Goal: Information Seeking & Learning: Check status

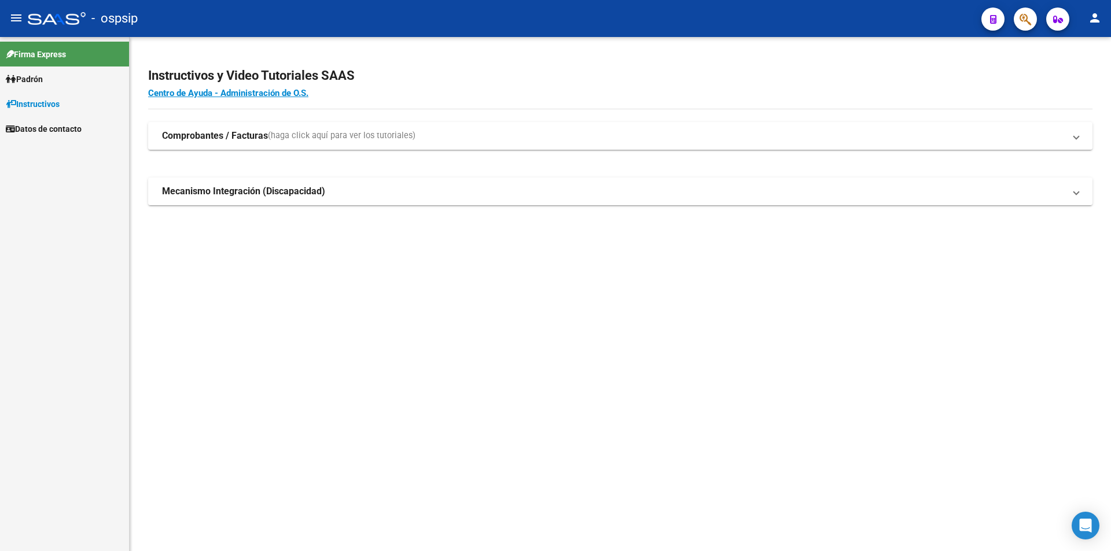
click at [43, 79] on span "Padrón" at bounding box center [24, 79] width 37 height 13
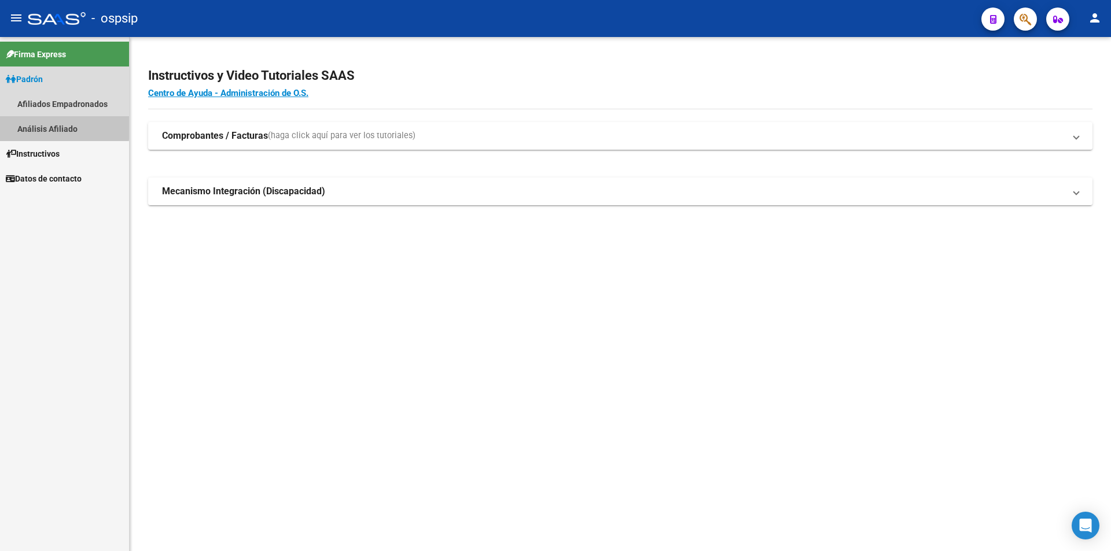
click at [57, 127] on link "Análisis Afiliado" at bounding box center [64, 128] width 129 height 25
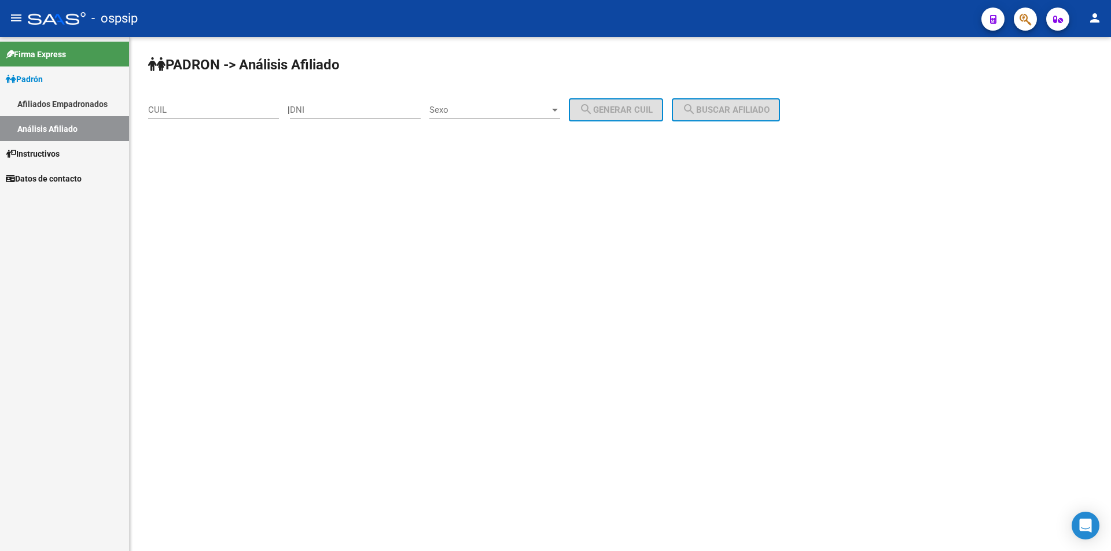
click at [386, 102] on div "DNI" at bounding box center [355, 106] width 131 height 25
paste input "21528160"
type input "21528160"
click at [486, 108] on span "Sexo" at bounding box center [489, 110] width 120 height 10
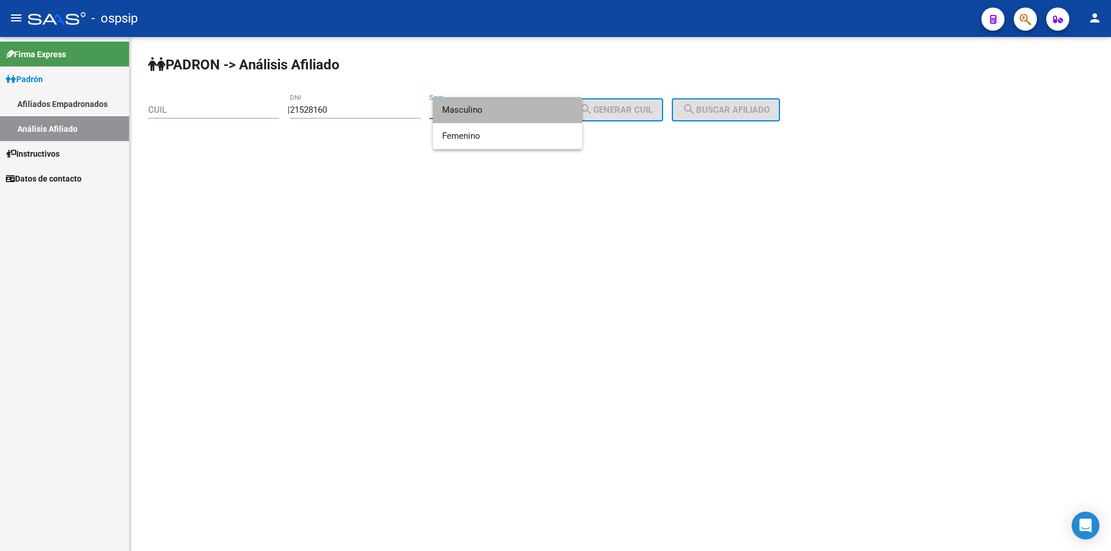
click at [492, 108] on span "Masculino" at bounding box center [507, 110] width 131 height 26
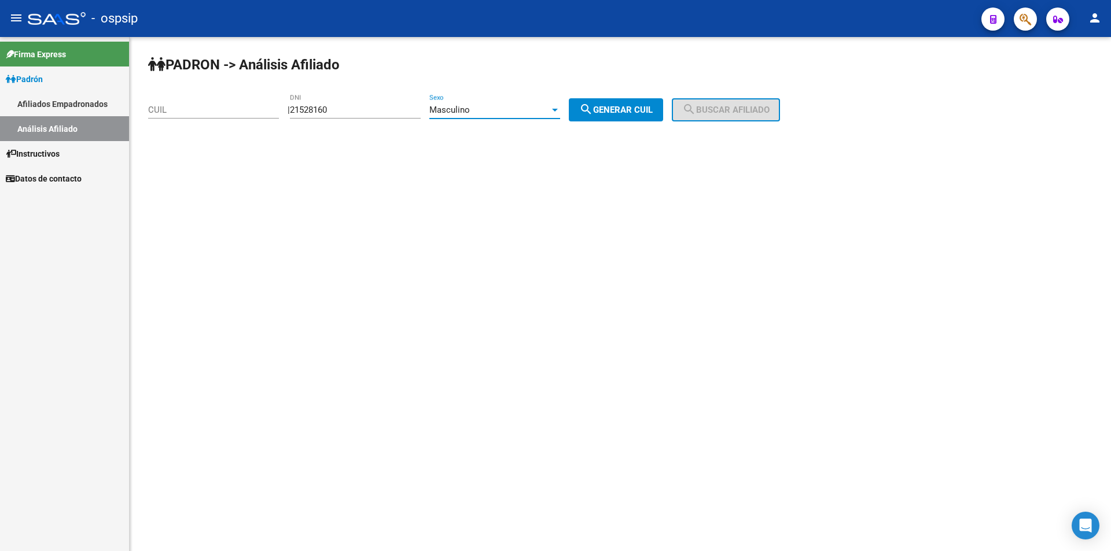
click at [624, 113] on span "search Generar CUIL" at bounding box center [615, 110] width 73 height 10
type input "20-21528160-5"
click at [738, 111] on span "search Buscar afiliado" at bounding box center [725, 110] width 87 height 10
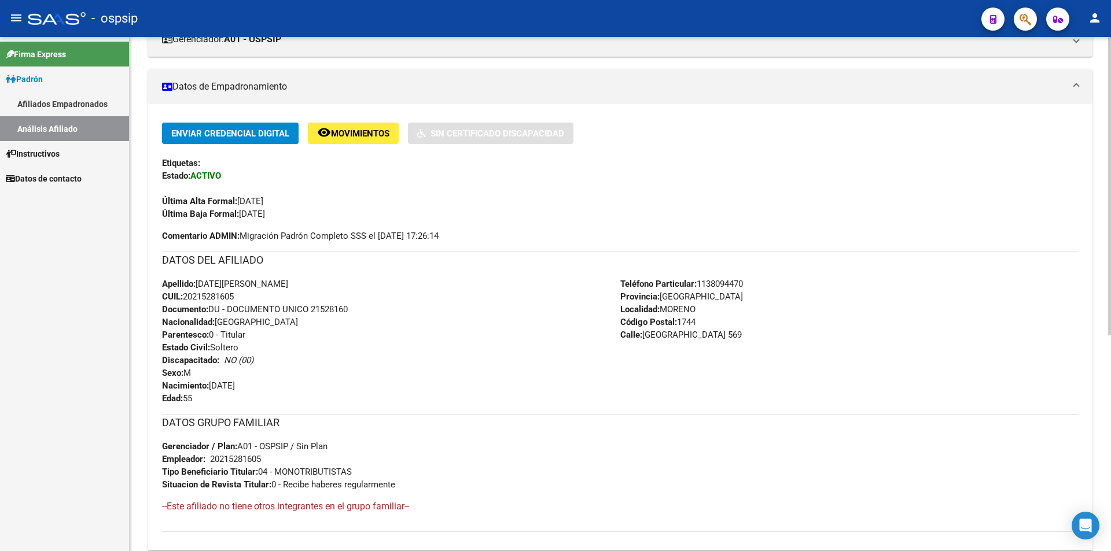
scroll to position [231, 0]
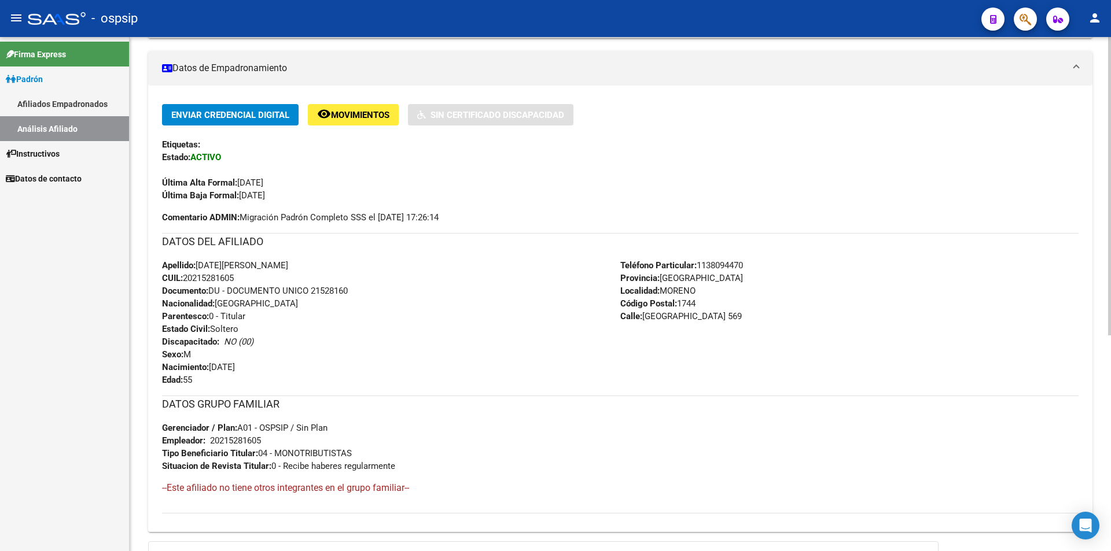
click at [334, 290] on span "Documento: DU - DOCUMENTO UNICO 21528160" at bounding box center [255, 291] width 186 height 10
copy span "21528160"
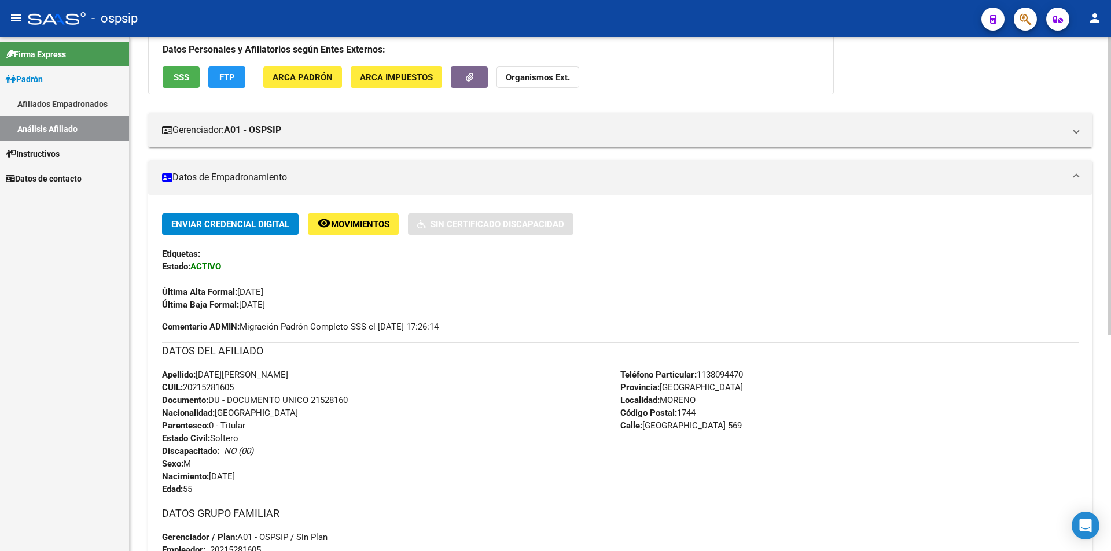
scroll to position [58, 0]
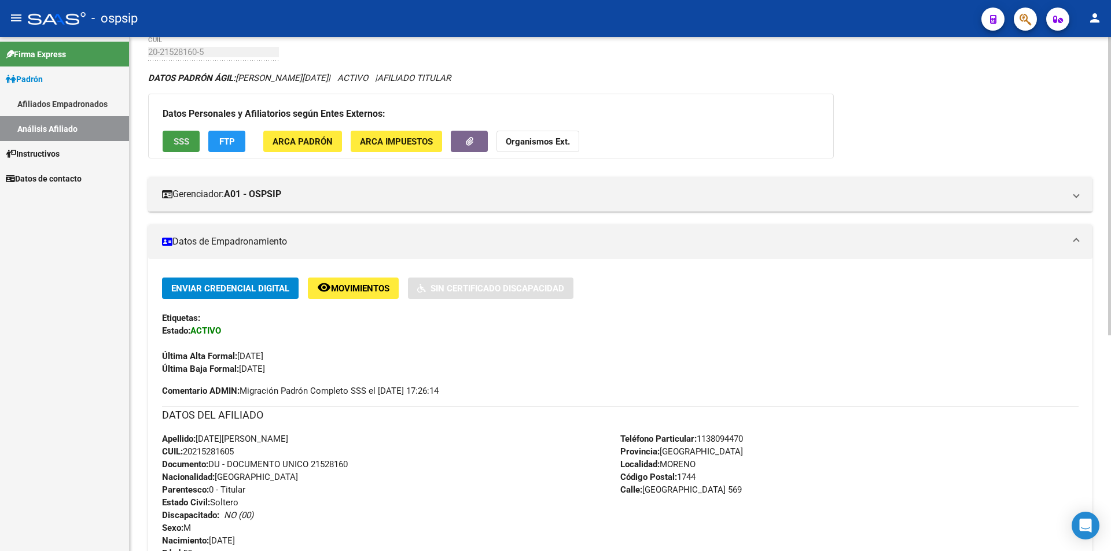
click at [171, 134] on button "SSS" at bounding box center [181, 141] width 37 height 21
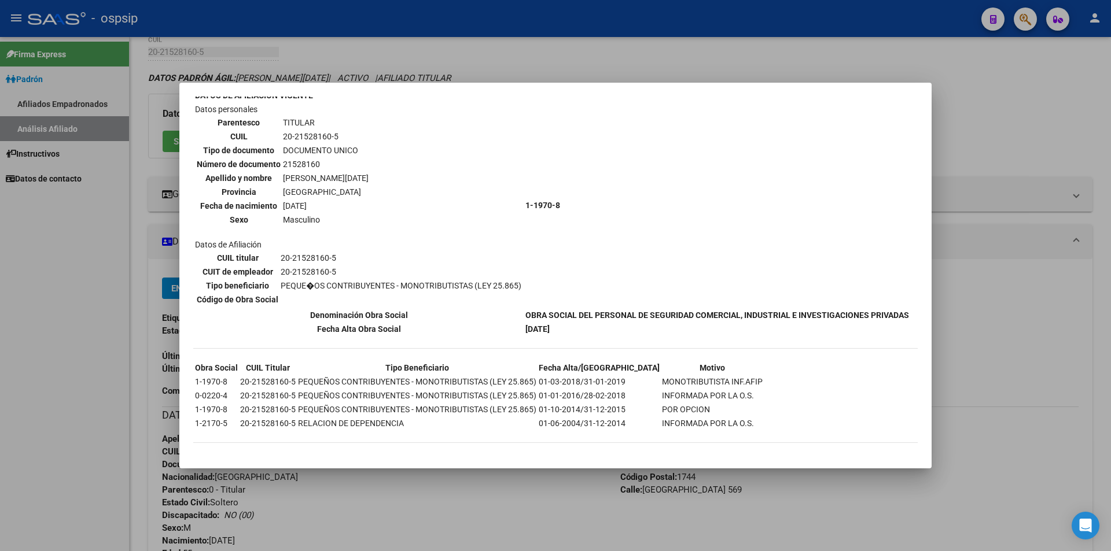
scroll to position [87, 0]
click at [697, 54] on div at bounding box center [555, 275] width 1111 height 551
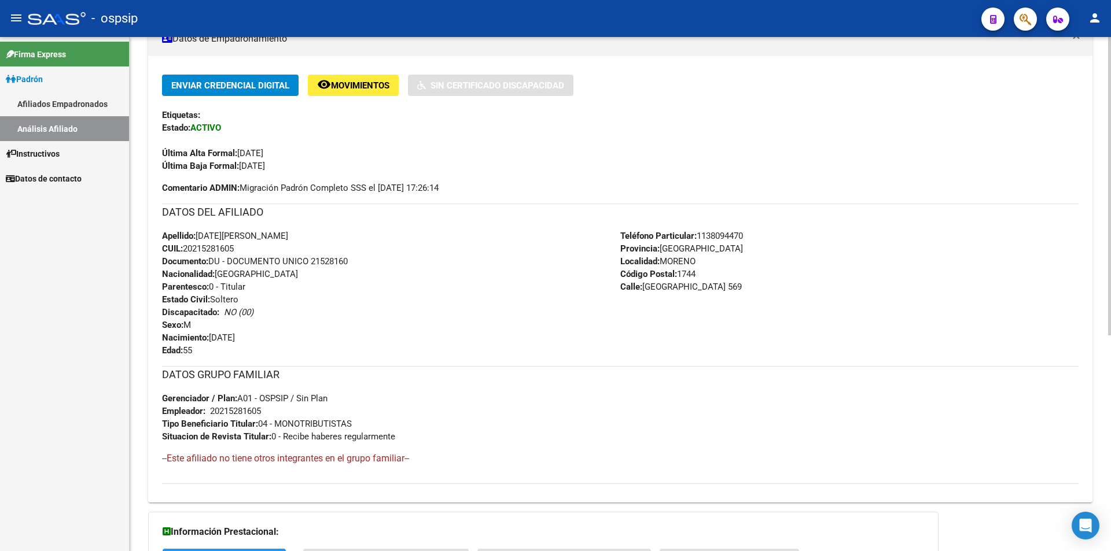
scroll to position [289, 0]
